Goal: Use online tool/utility: Use online tool/utility

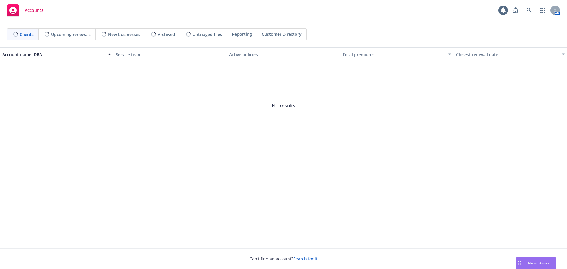
click at [525, 261] on div "Nova Assist" at bounding box center [539, 262] width 33 height 5
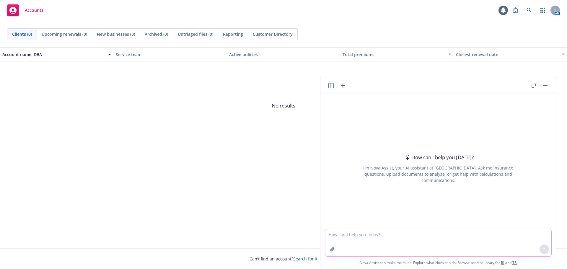
click at [480, 245] on textarea at bounding box center [438, 242] width 226 height 27
type textarea "please edit email below"
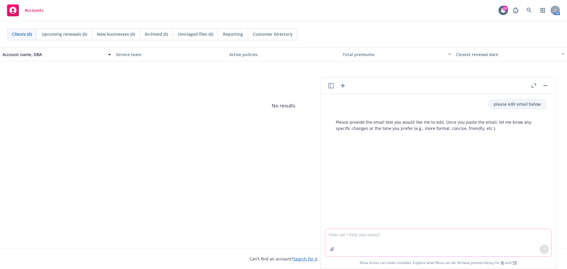
paste textarea "I spoke with [PERSON_NAME] this morning. The committee asked for one more optio…"
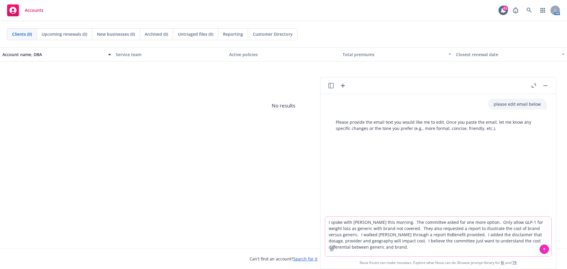
type textarea "I spoke with [PERSON_NAME] this morning. The committee asked for one more optio…"
click at [543, 246] on button at bounding box center [543, 248] width 9 height 9
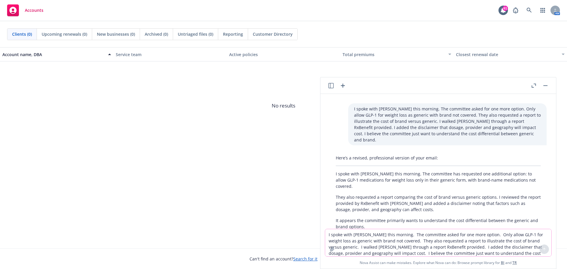
scroll to position [69, 0]
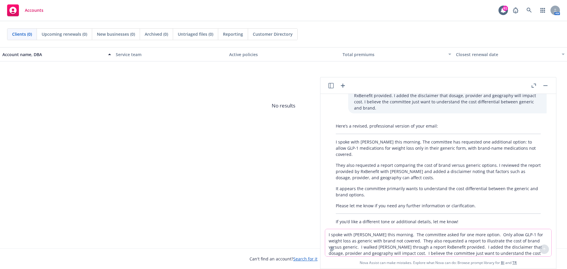
click at [335, 135] on div "Here’s a revised, professional version of your email: I spoke with [PERSON_NAME…" at bounding box center [438, 173] width 217 height 107
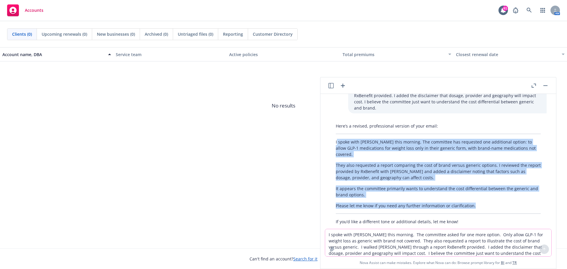
drag, startPoint x: 336, startPoint y: 136, endPoint x: 496, endPoint y: 192, distance: 169.4
click at [496, 192] on div "Here’s a revised, professional version of your email: I spoke with [PERSON_NAME…" at bounding box center [438, 173] width 217 height 107
copy div "spoke with [PERSON_NAME] this morning. The committee has requested one addition…"
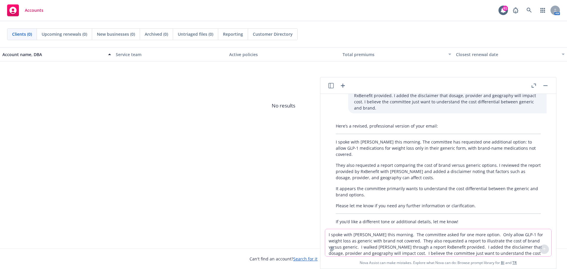
click at [379, 238] on textarea "I spoke with [PERSON_NAME] this morning. The committee asked for one more optio…" at bounding box center [438, 242] width 226 height 27
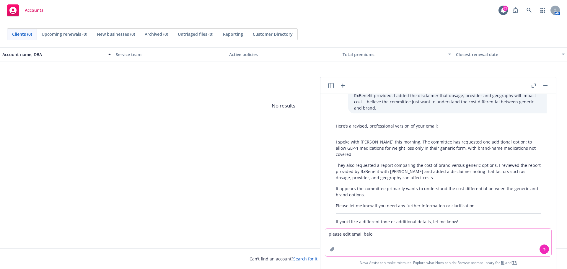
type textarea "please edit email below"
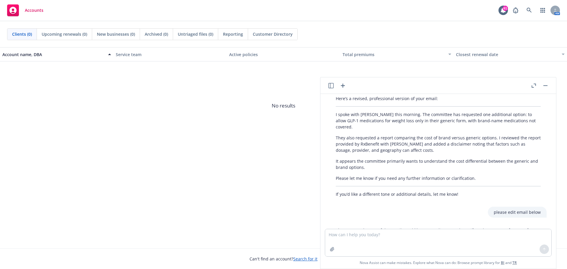
scroll to position [112, 0]
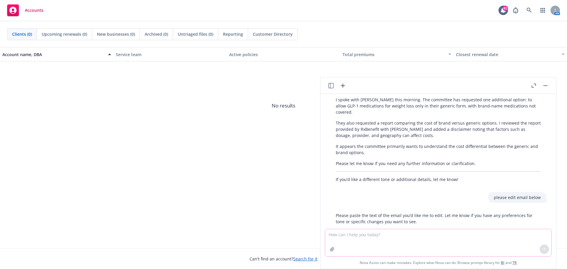
click at [349, 238] on textarea at bounding box center [438, 242] width 226 height 27
paste textarea "I appreciate your time [DATE] and prompt reply to all the additional rush reque…"
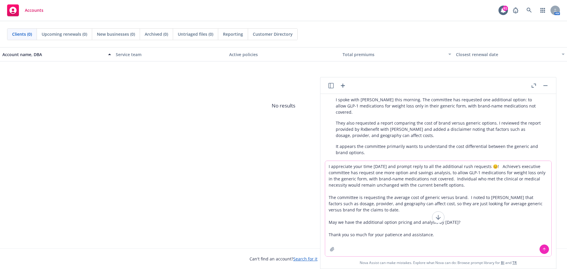
type textarea "I appreciate your time [DATE] and prompt reply to all the additional rush reque…"
click at [542, 248] on icon at bounding box center [544, 249] width 4 height 4
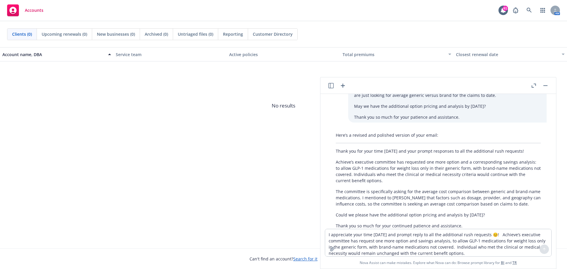
scroll to position [324, 0]
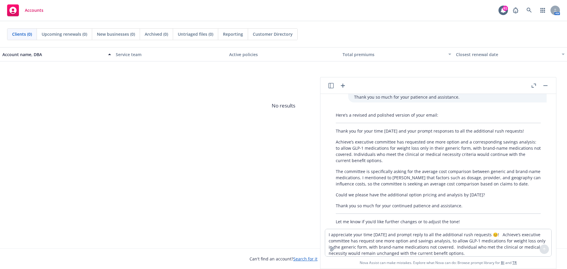
click at [352, 128] on p "Thank you for your time [DATE] and your prompt responses to all the additional …" at bounding box center [438, 131] width 205 height 6
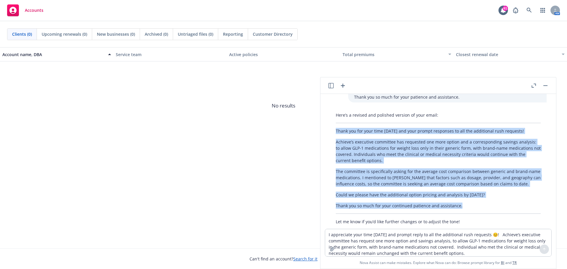
drag, startPoint x: 336, startPoint y: 118, endPoint x: 444, endPoint y: 156, distance: 114.6
click at [480, 187] on div "Here’s a revised and polished version of your email: Thank you for your time [D…" at bounding box center [438, 168] width 217 height 117
drag, startPoint x: 430, startPoint y: 155, endPoint x: 358, endPoint y: 136, distance: 74.4
click at [430, 155] on div "Here’s a revised and polished version of your email: Thank you for your time [D…" at bounding box center [438, 168] width 217 height 117
click at [342, 122] on div "Here’s a revised and polished version of your email: Thank you for your time [D…" at bounding box center [438, 168] width 217 height 117
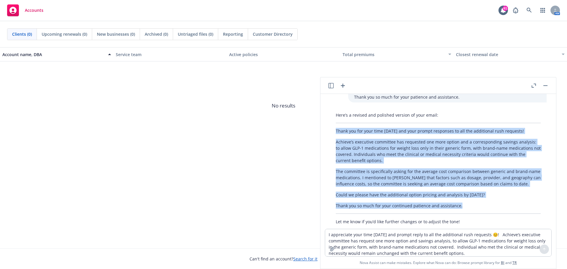
drag, startPoint x: 336, startPoint y: 119, endPoint x: 468, endPoint y: 194, distance: 152.3
click at [468, 194] on div "Here’s a revised and polished version of your email: Thank you for your time [D…" at bounding box center [438, 168] width 217 height 117
copy div "Thank you for your time [DATE] and your prompt responses to all the additional …"
